Goal: Find specific page/section

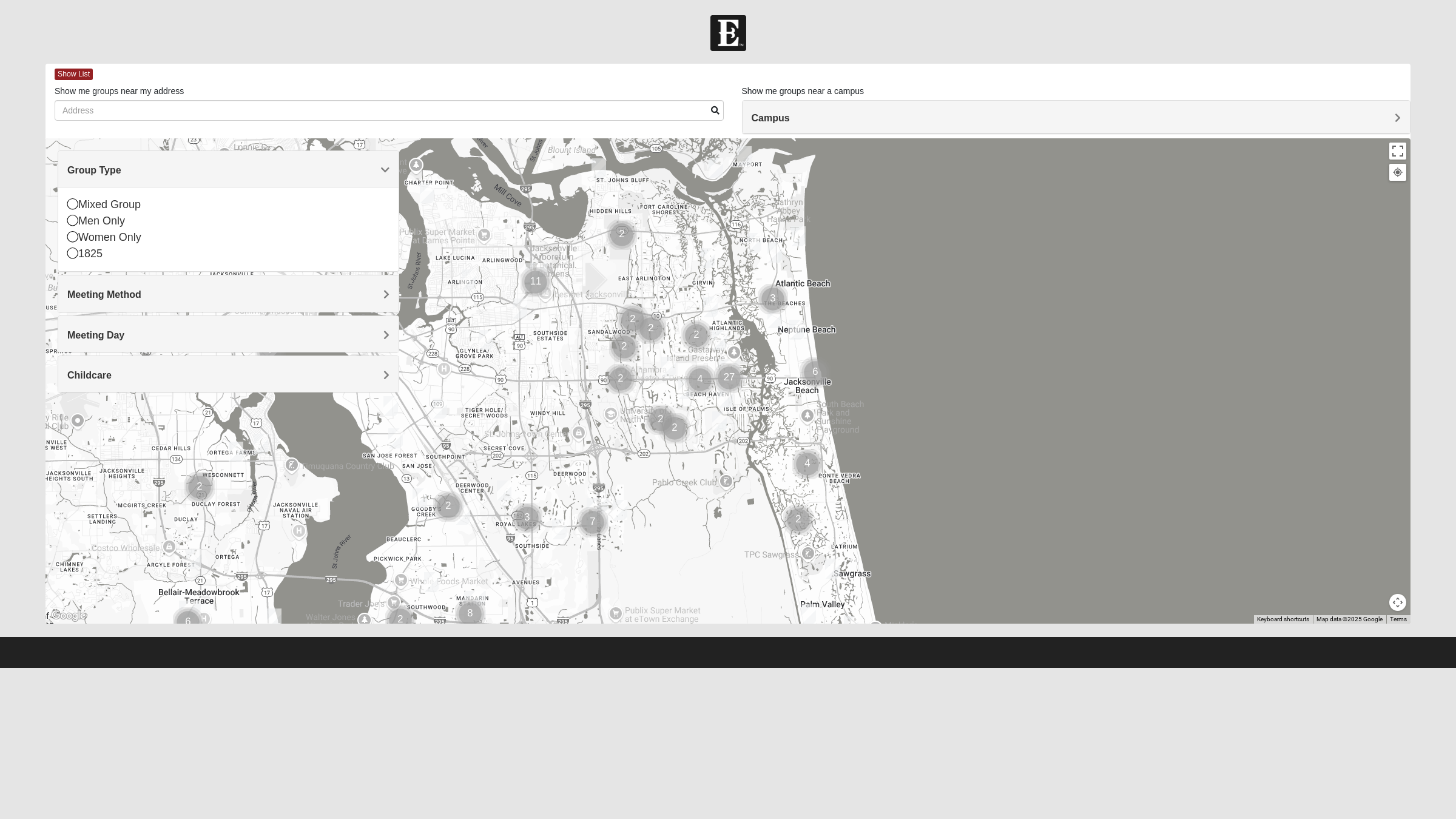
click at [73, 255] on icon at bounding box center [73, 253] width 11 height 11
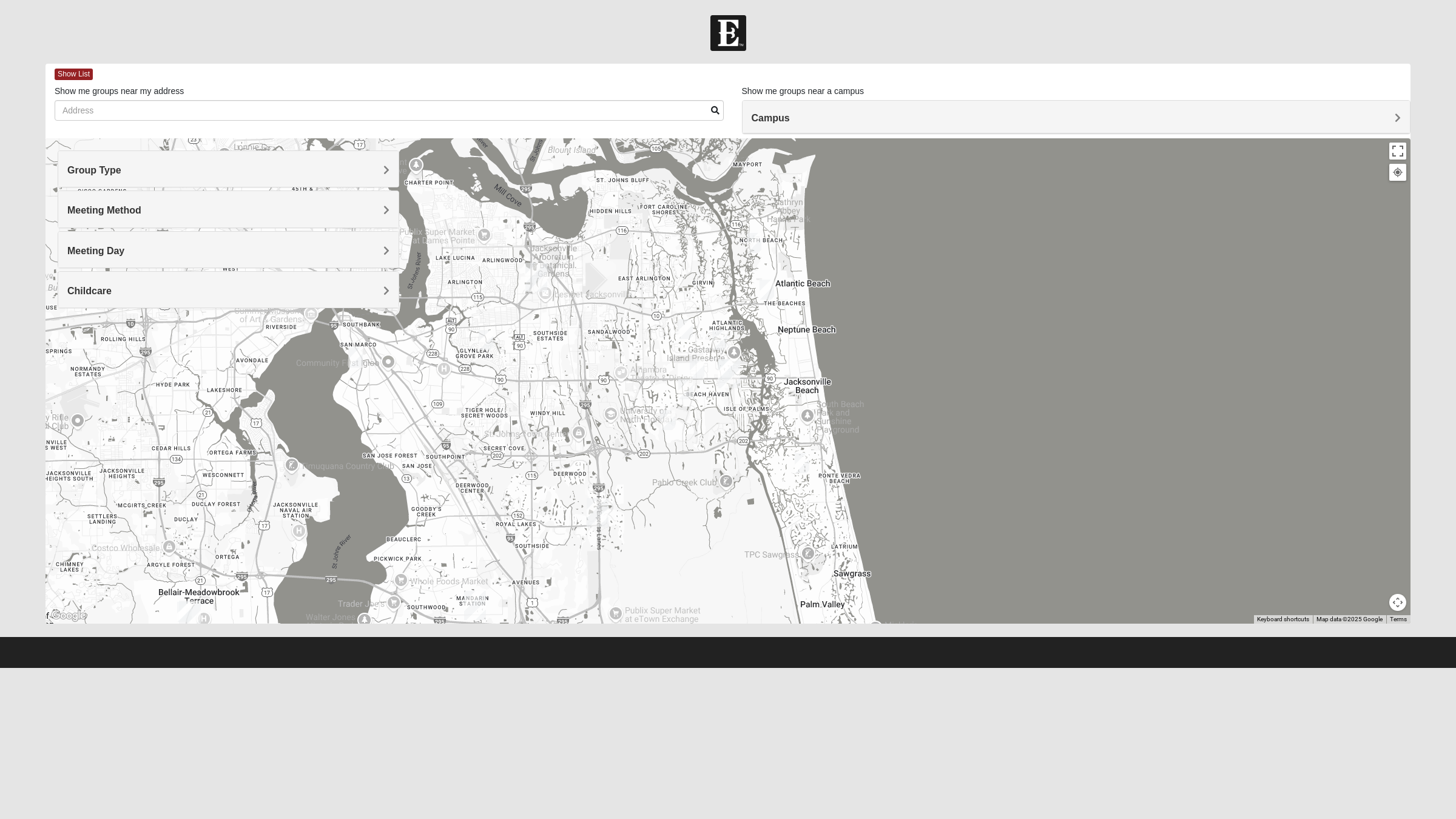
click at [539, 286] on img "Arlington" at bounding box center [536, 277] width 32 height 39
click at [511, 237] on div "[STREET_ADDRESS][PERSON_NAME]" at bounding box center [540, 246] width 135 height 19
click at [1364, 138] on div "Arlington [STREET_ADDRESS]" at bounding box center [727, 381] width 1365 height 485
click at [1368, 141] on div "Arlington [STREET_ADDRESS]" at bounding box center [727, 381] width 1365 height 485
click at [95, 171] on span "Group Type" at bounding box center [94, 170] width 54 height 10
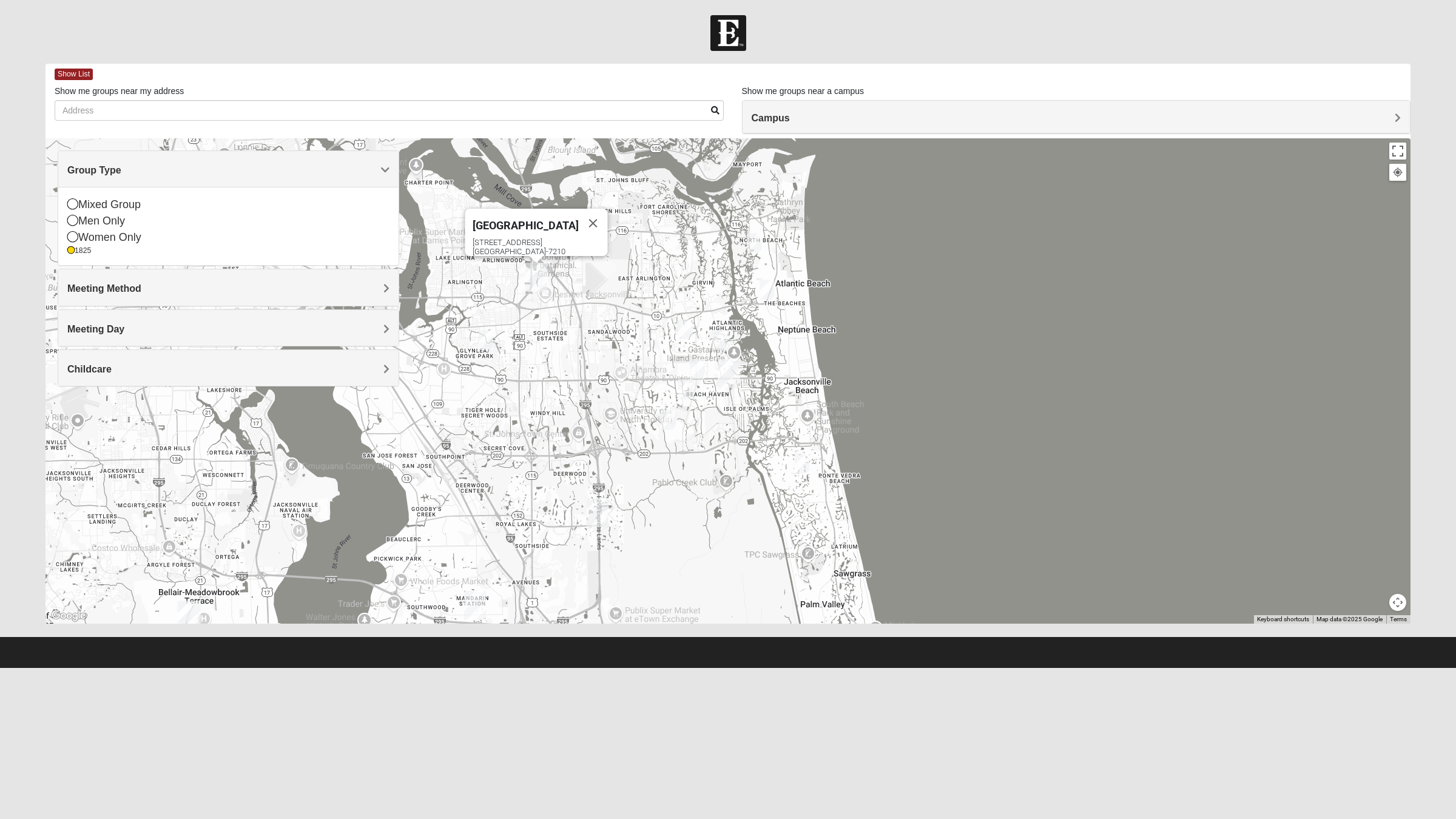
click at [97, 305] on div "Meeting Method" at bounding box center [228, 287] width 341 height 36
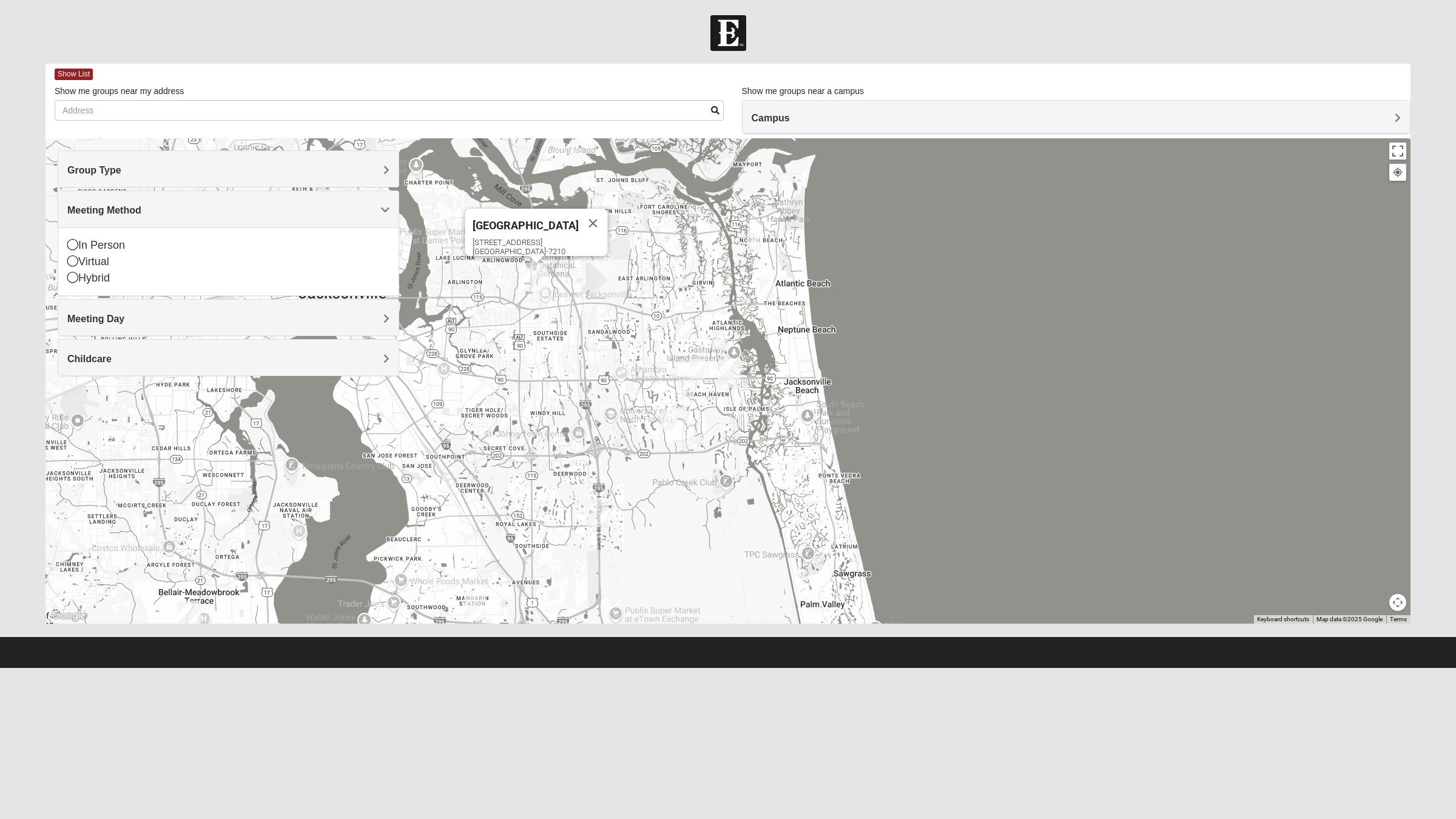
click at [73, 244] on icon at bounding box center [73, 244] width 11 height 11
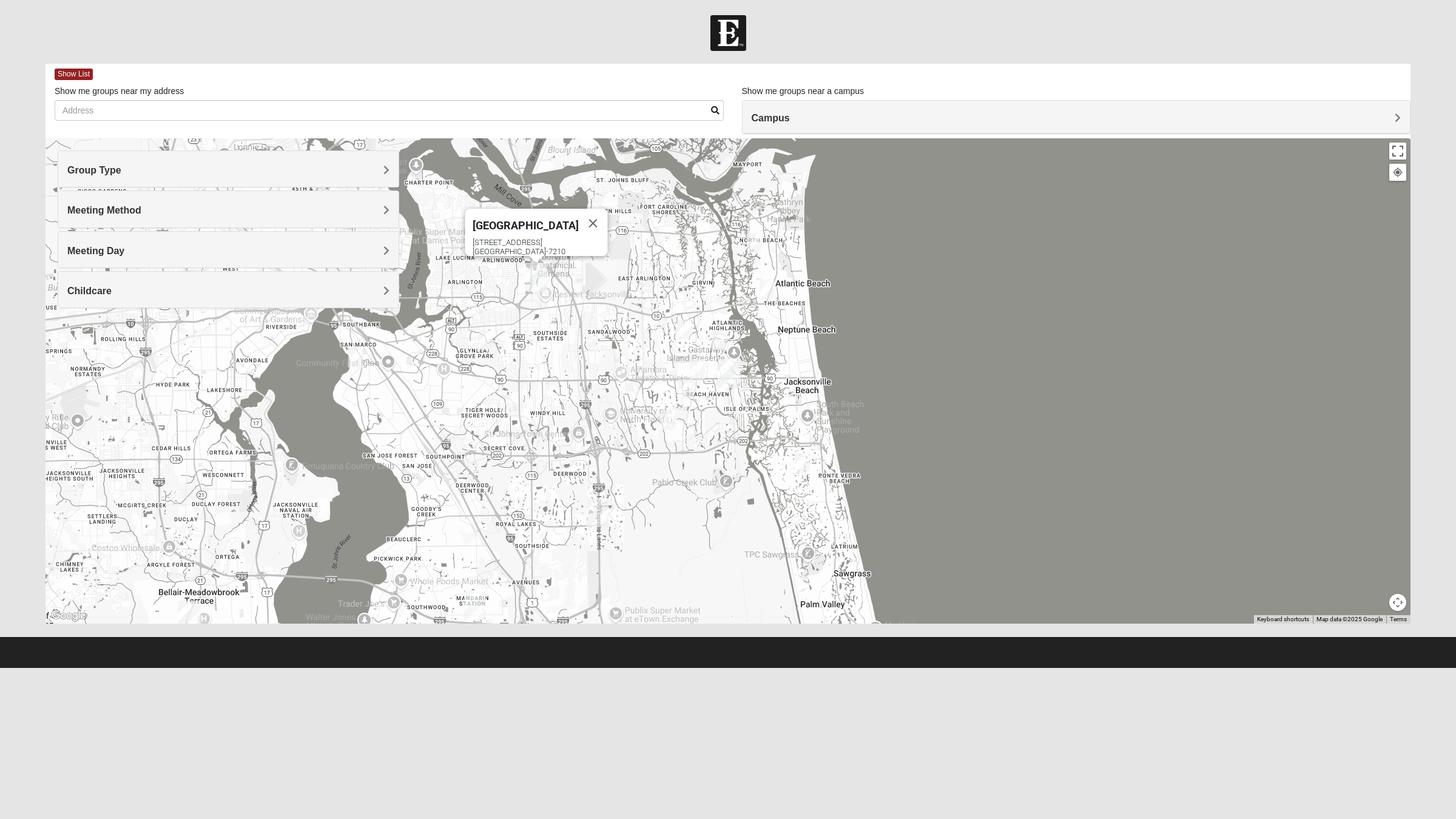
click at [86, 262] on div "Meeting Day" at bounding box center [228, 249] width 341 height 36
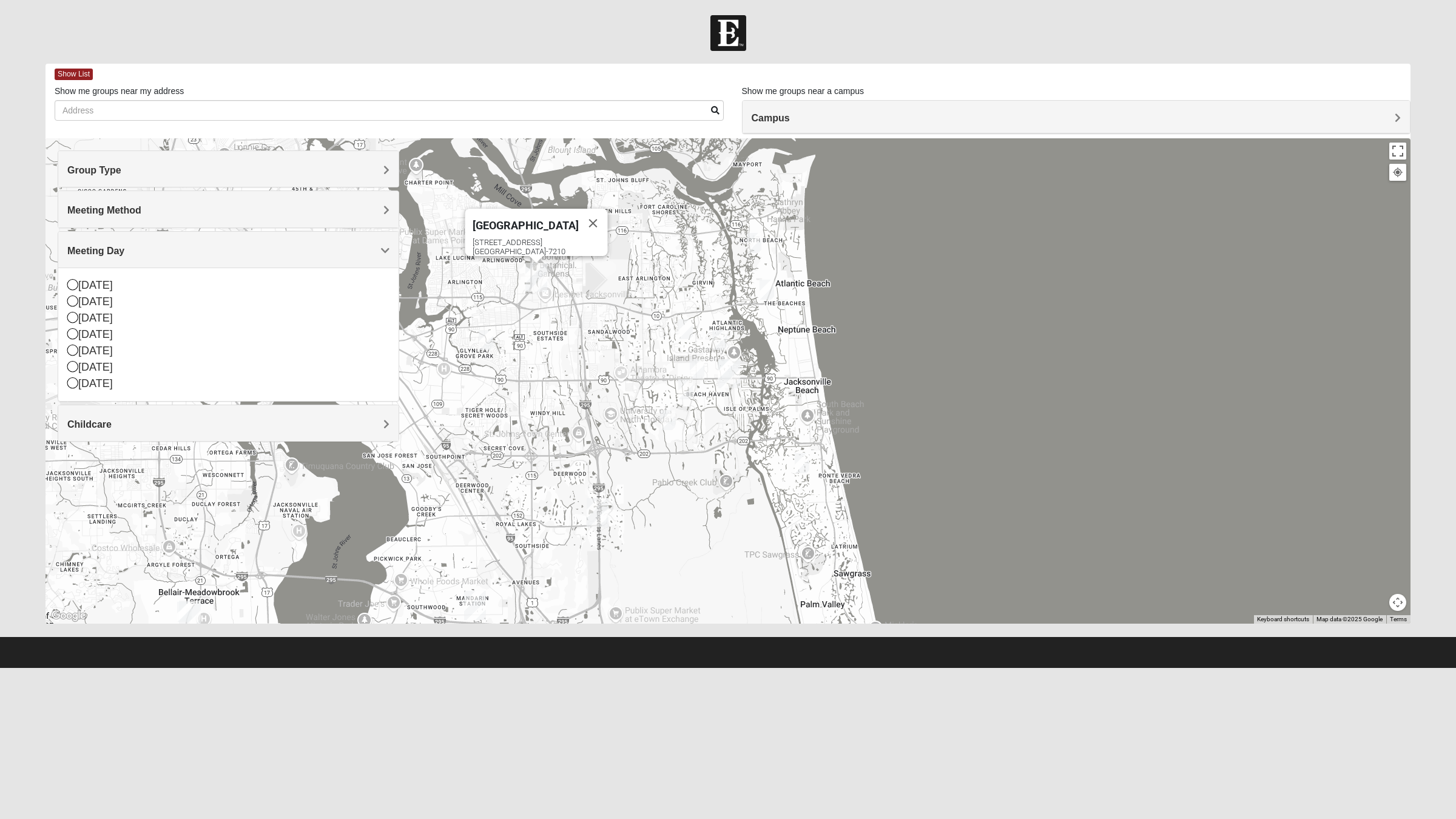
click at [84, 258] on div "Meeting Day" at bounding box center [228, 249] width 341 height 36
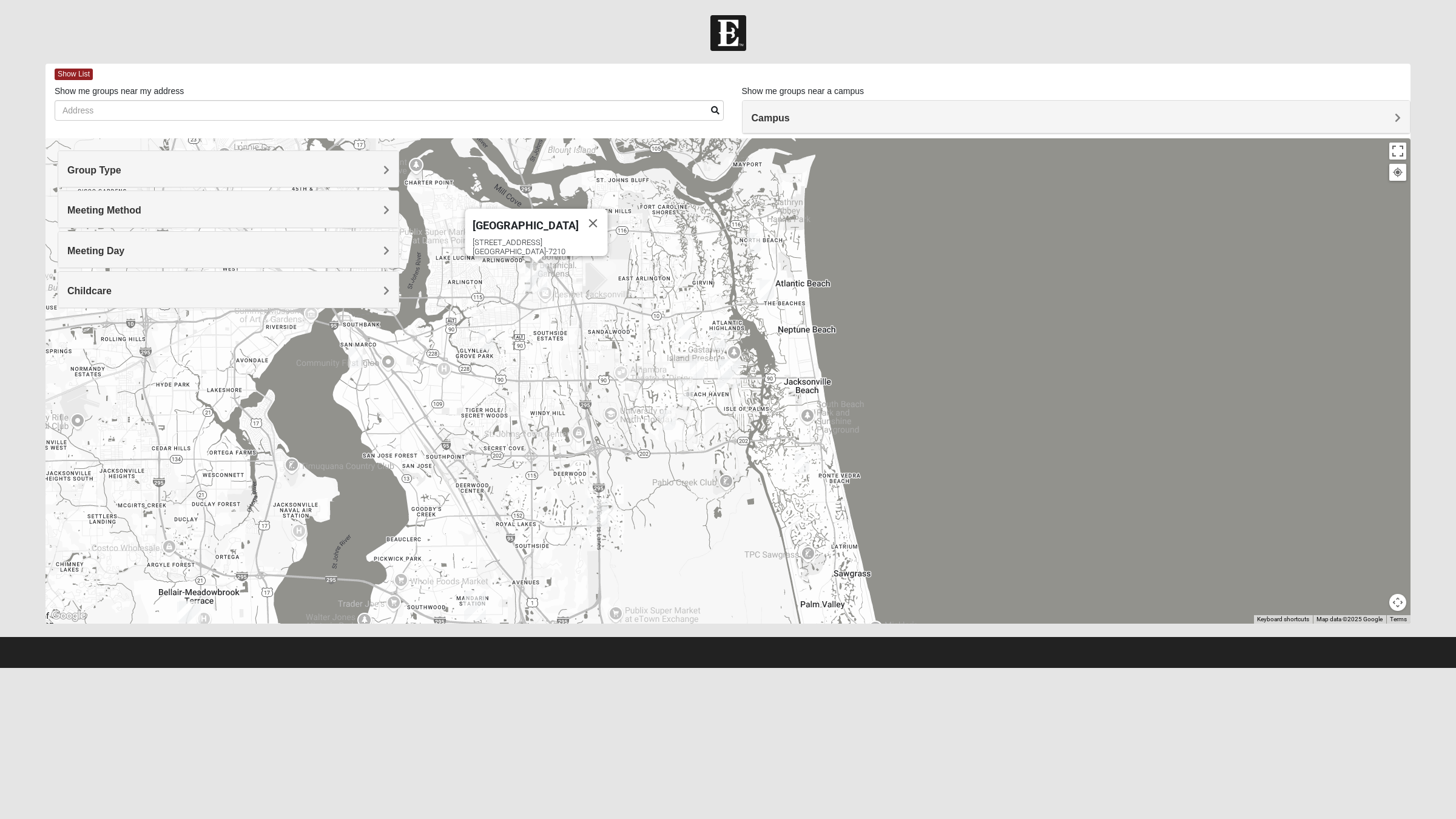
click at [119, 173] on span "Group Type" at bounding box center [94, 170] width 54 height 10
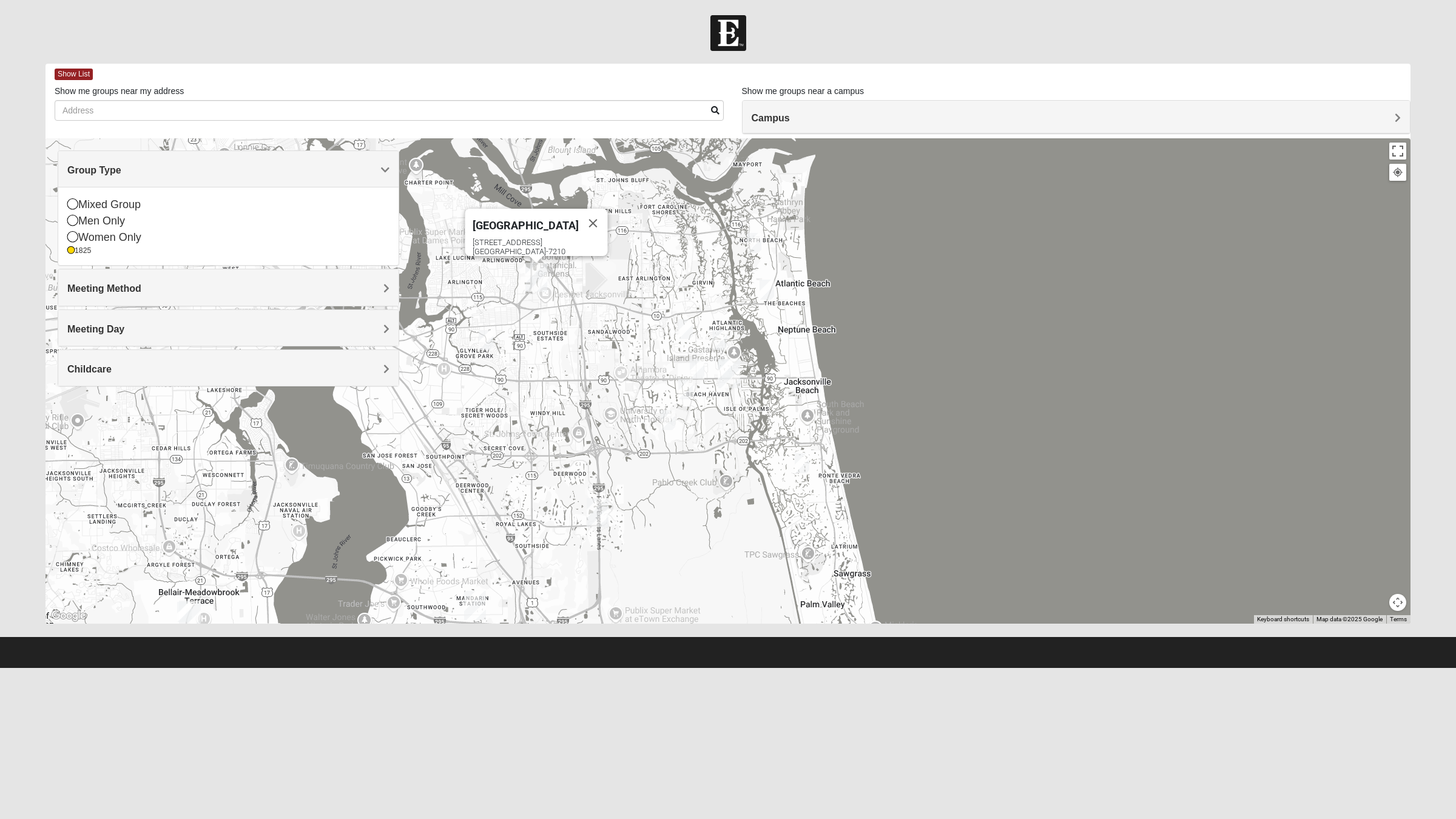
click at [97, 292] on span "Meeting Method" at bounding box center [105, 289] width 74 height 10
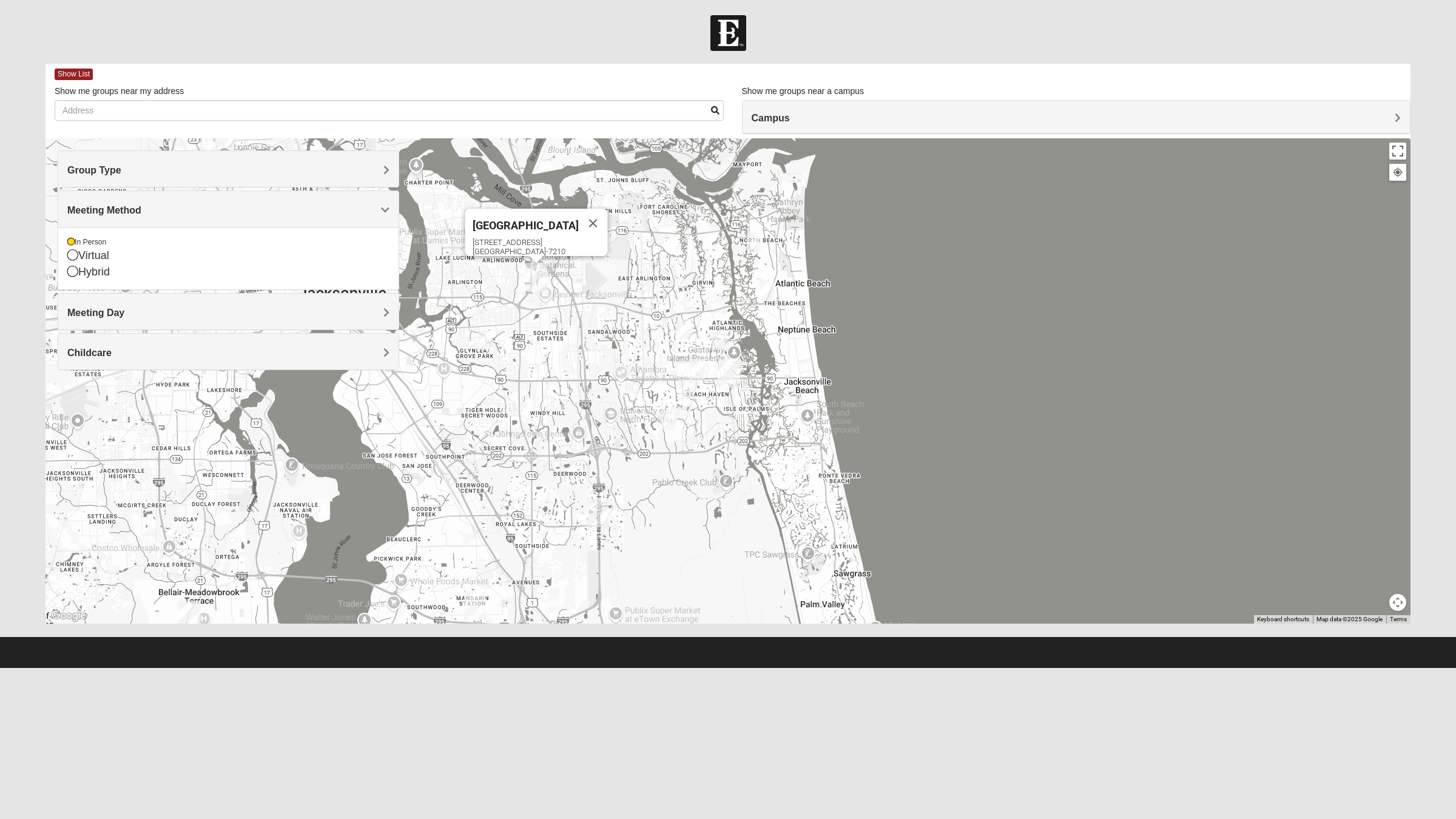
click at [158, 314] on h4 "Meeting Day" at bounding box center [229, 313] width 322 height 12
